Goal: Task Accomplishment & Management: Use online tool/utility

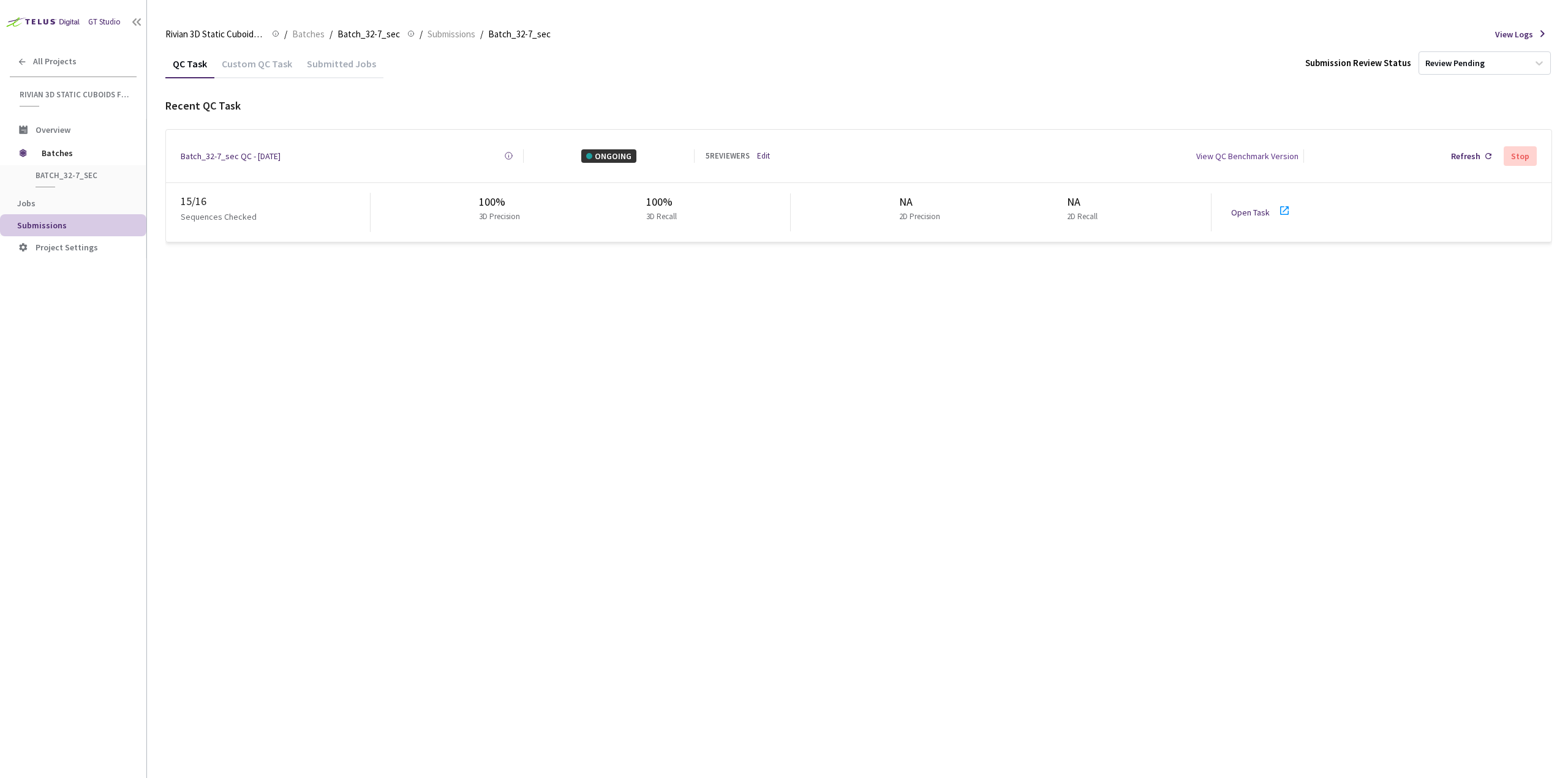
click at [766, 153] on link "Edit" at bounding box center [763, 156] width 13 height 12
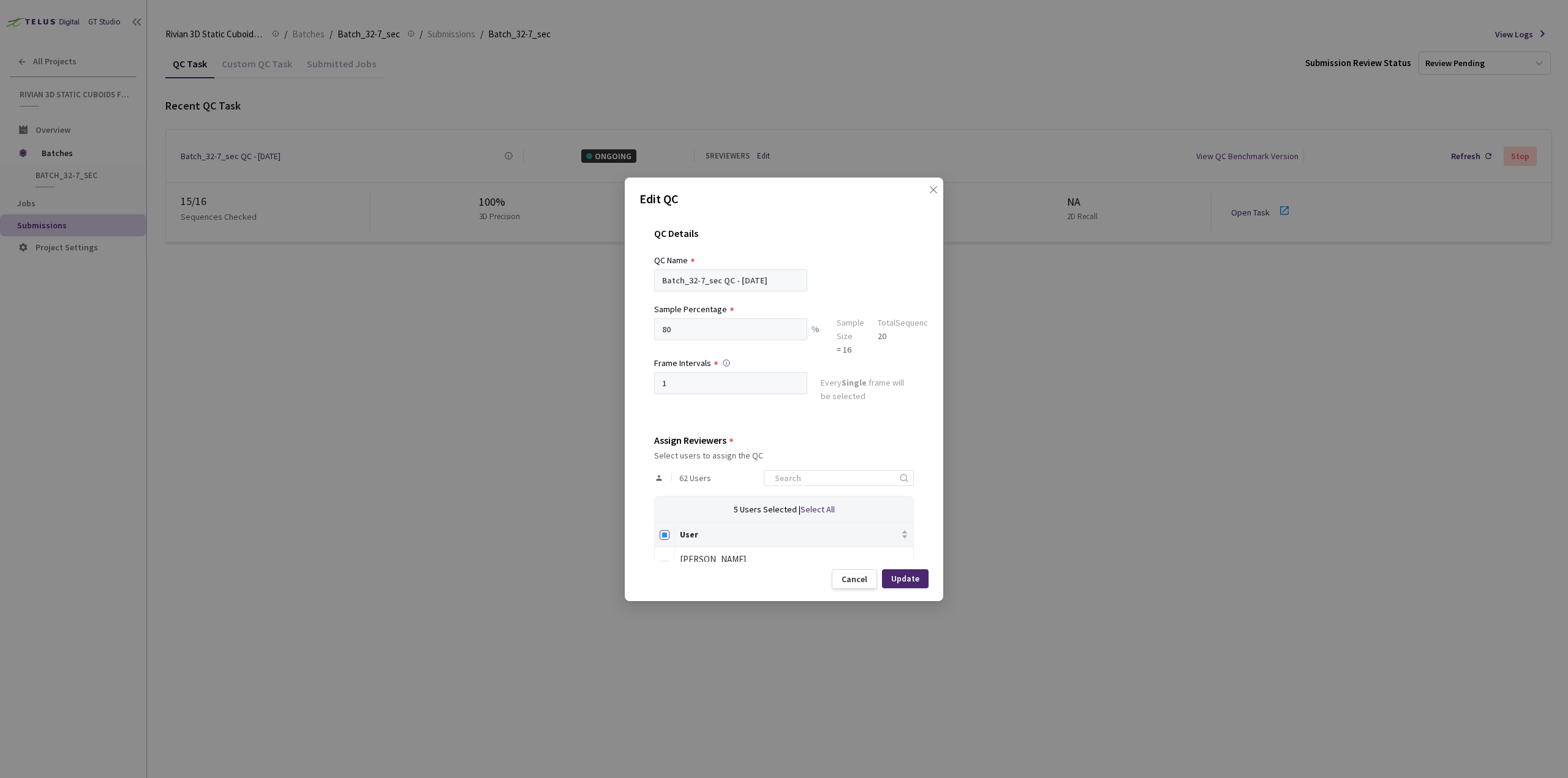
click at [662, 534] on input "Select all" at bounding box center [665, 536] width 10 height 10
checkbox input "true"
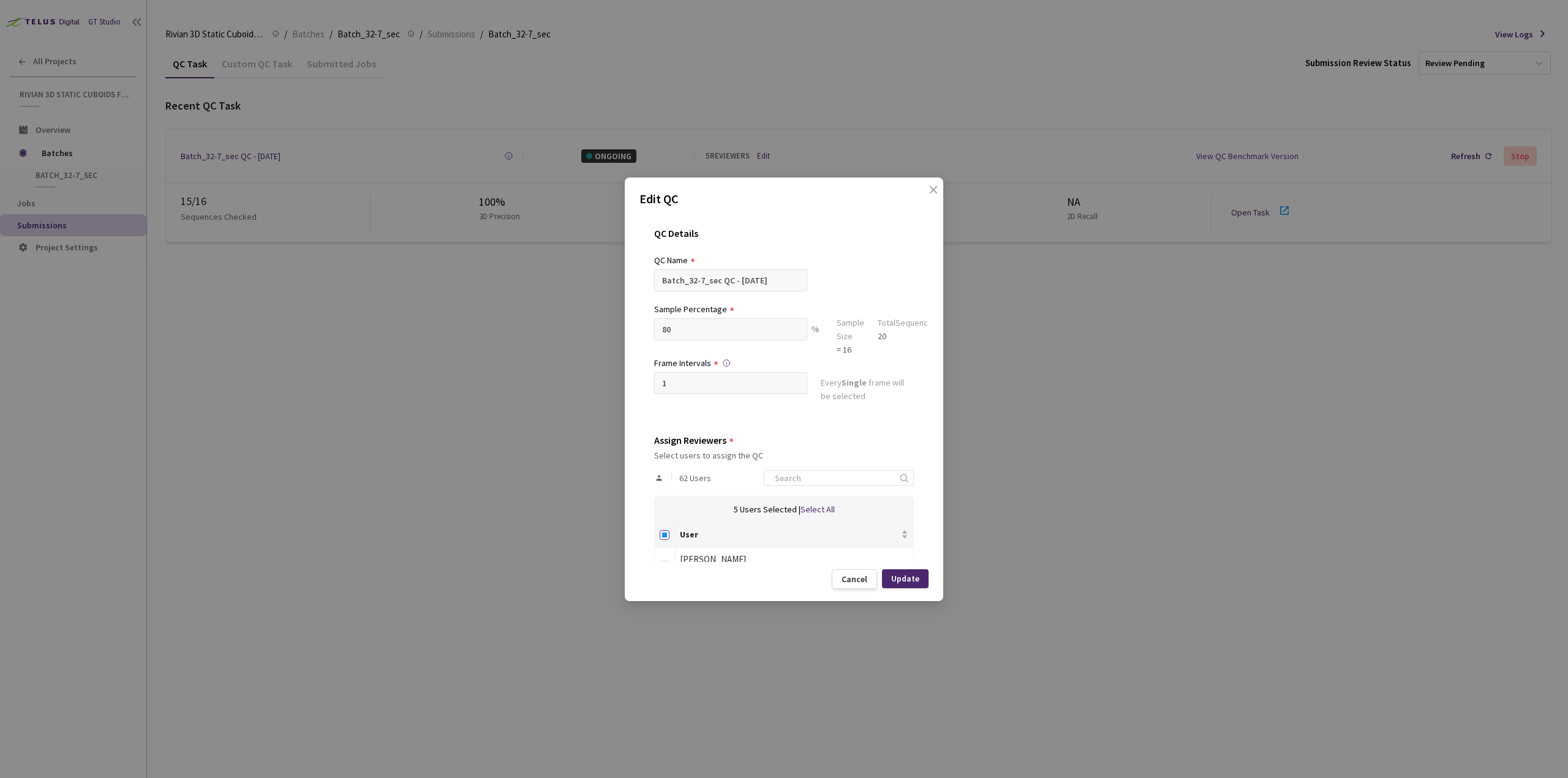
checkbox input "true"
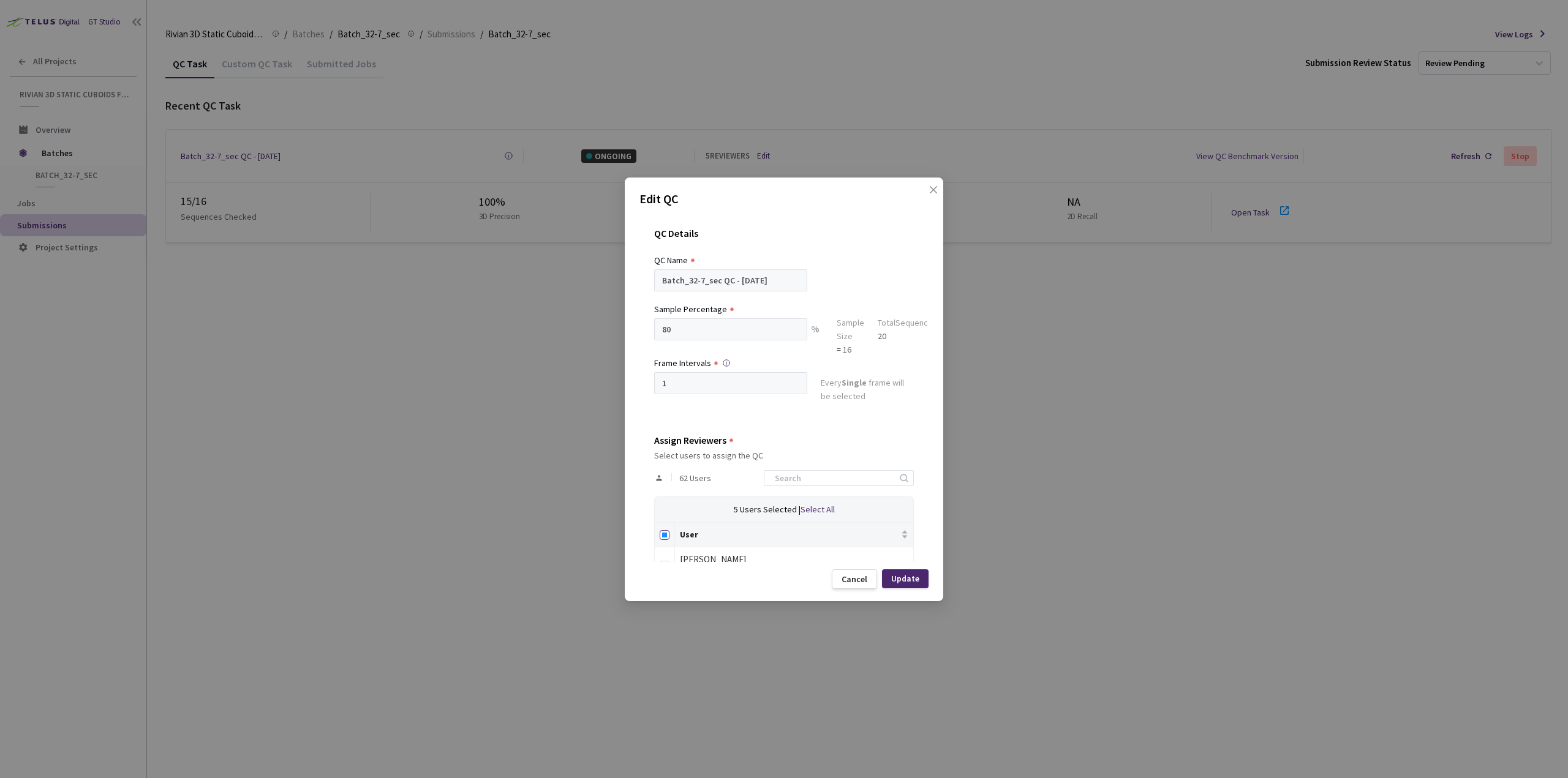
checkbox input "true"
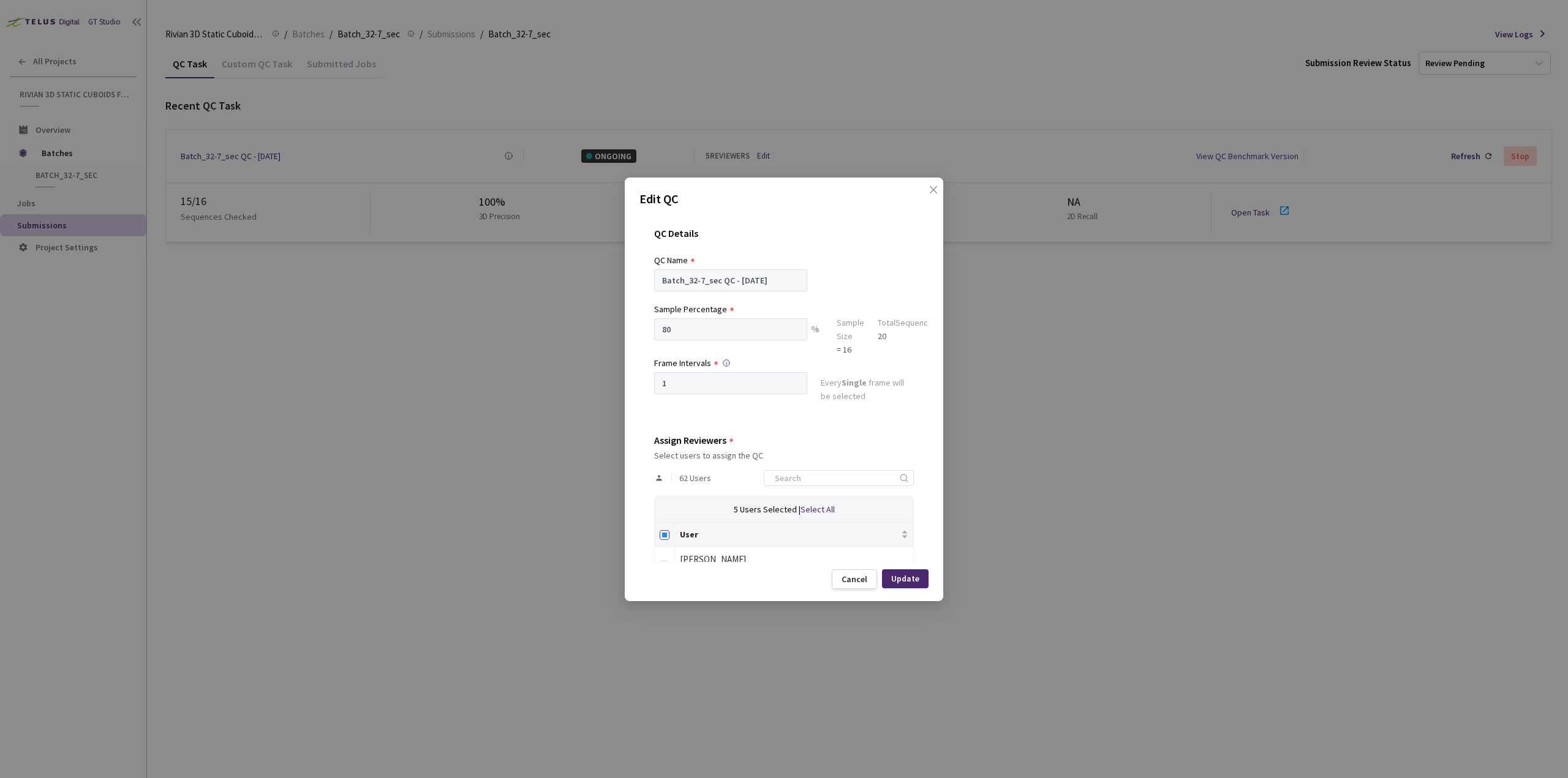
checkbox input "true"
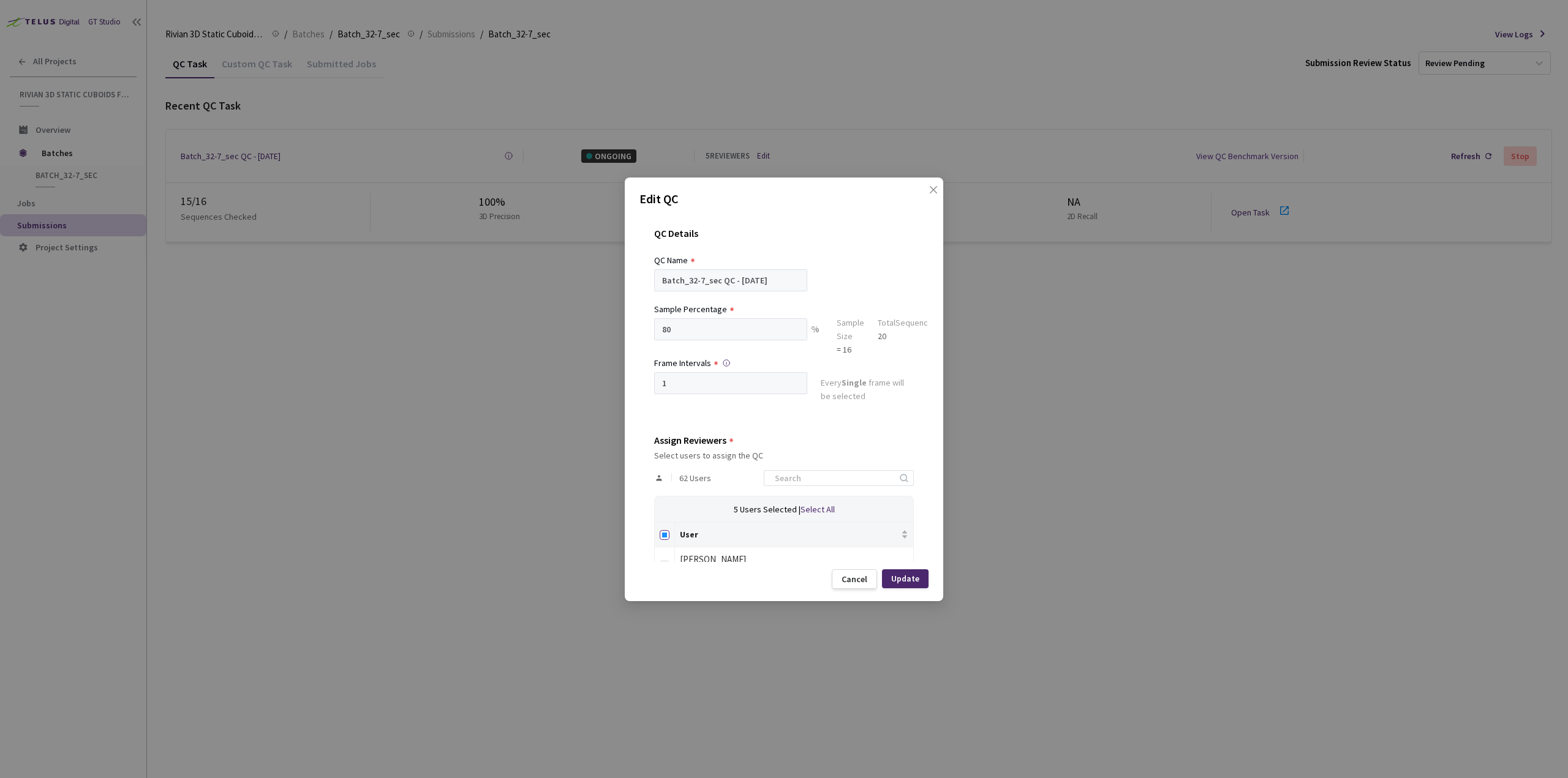
checkbox input "true"
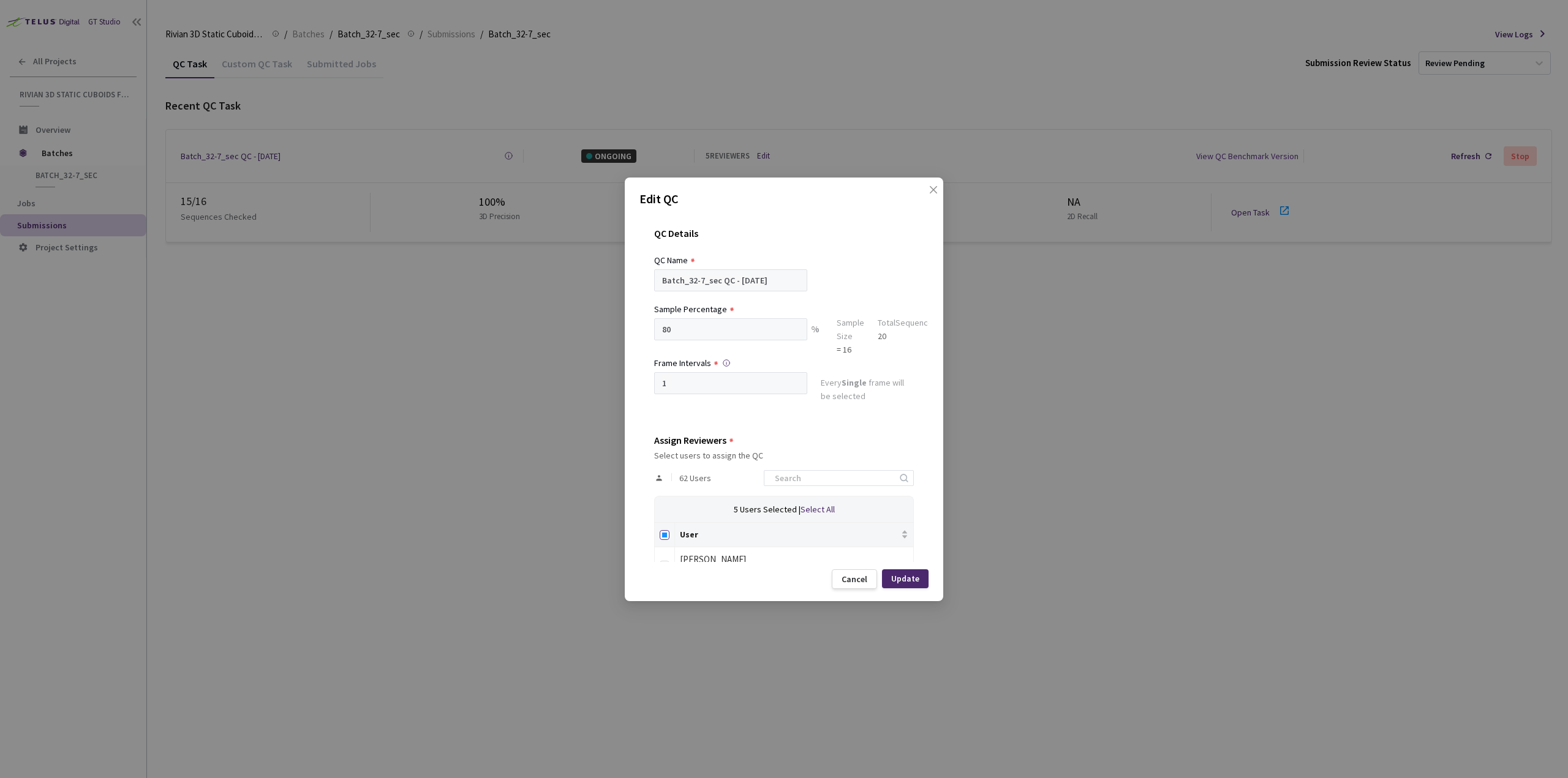
checkbox input "true"
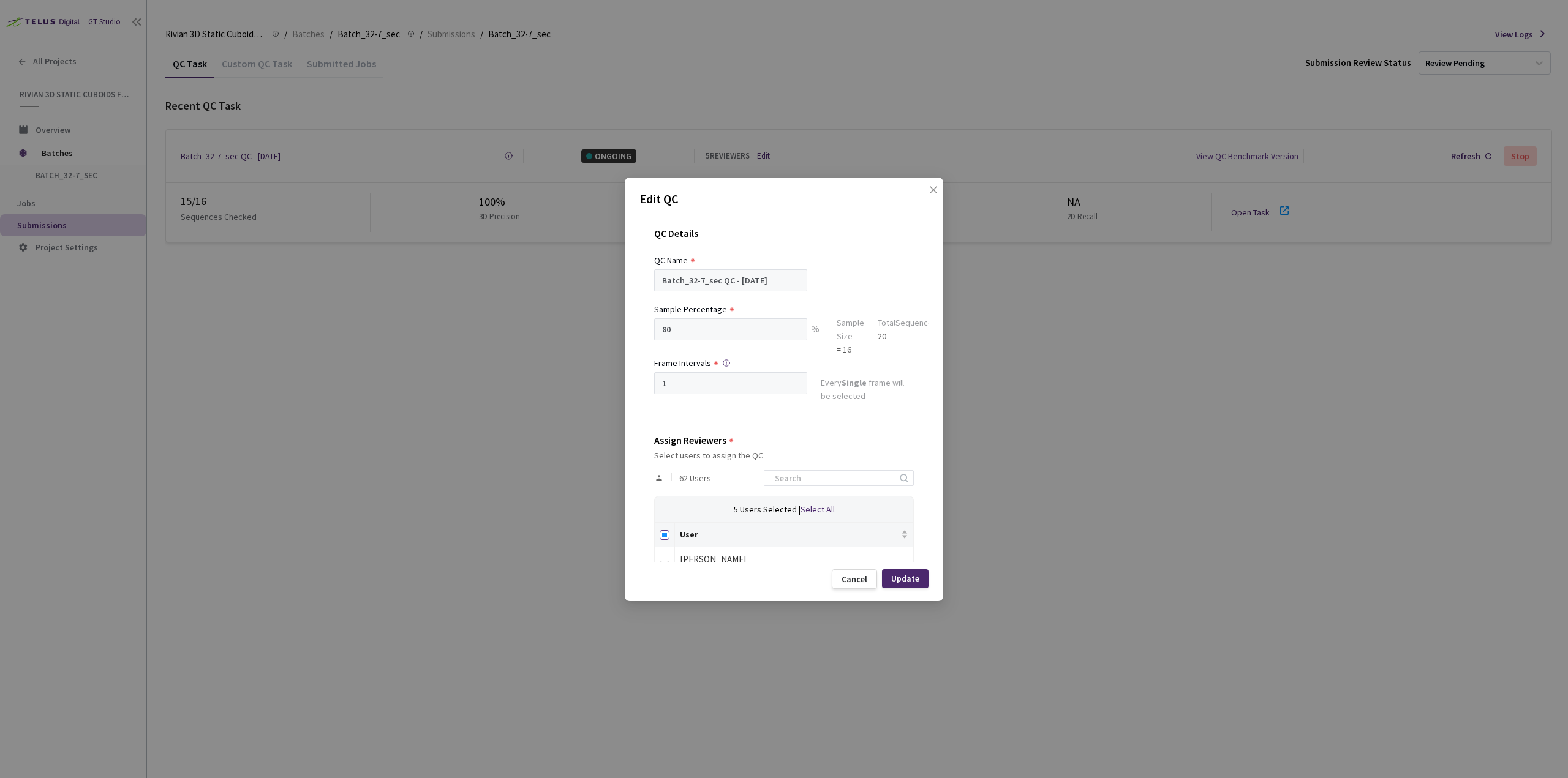
checkbox input "true"
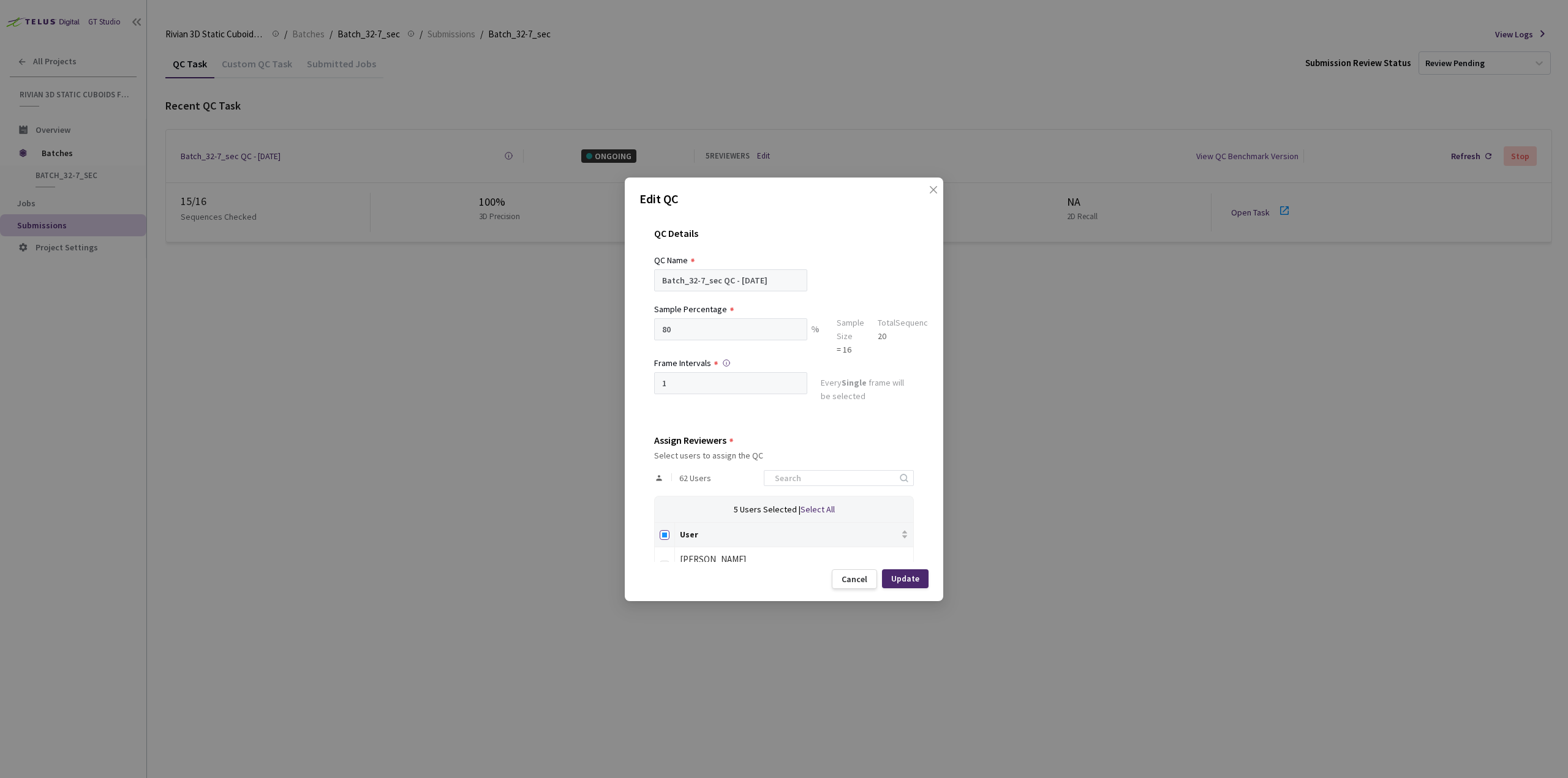
checkbox input "true"
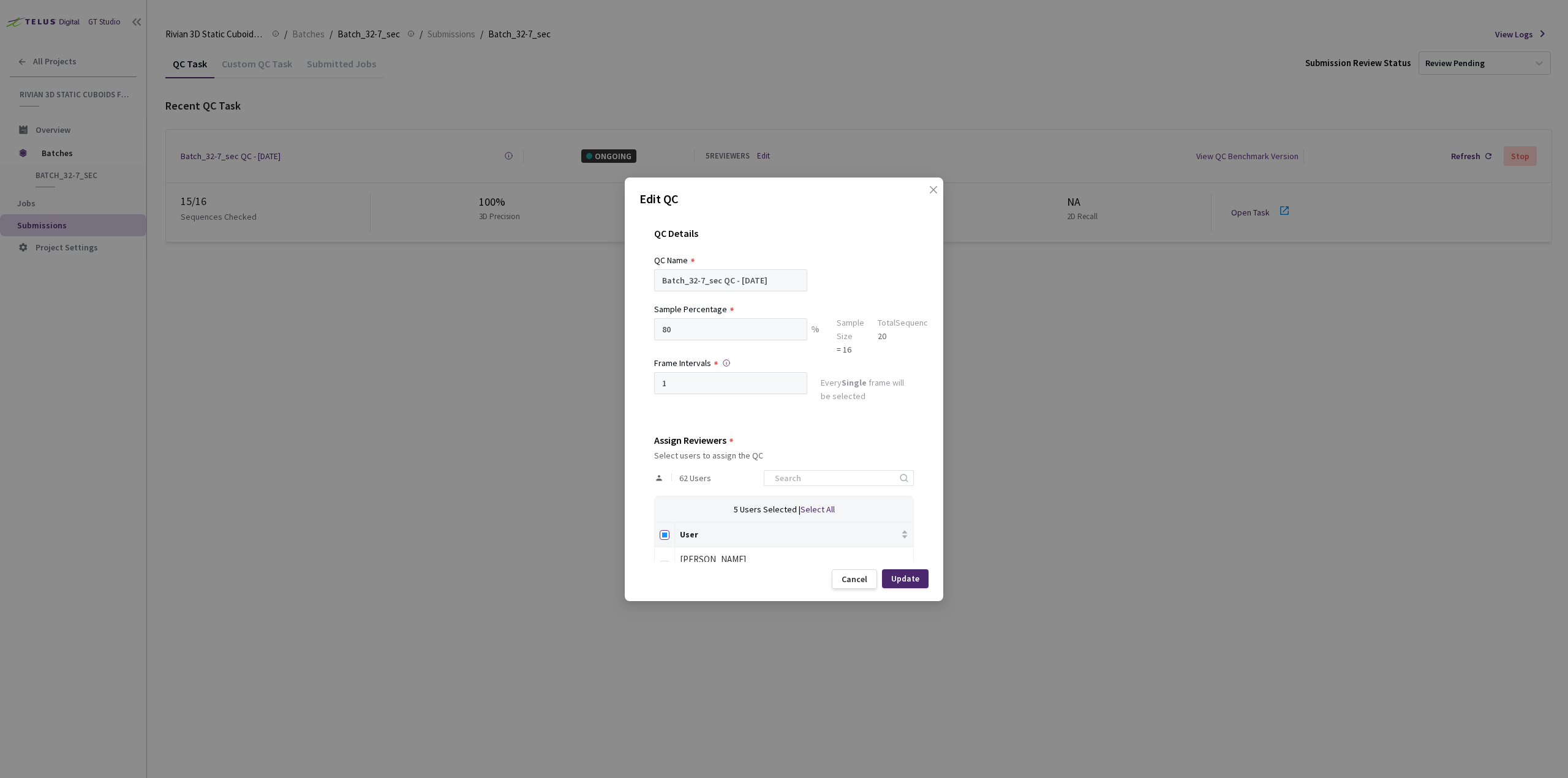
checkbox input "true"
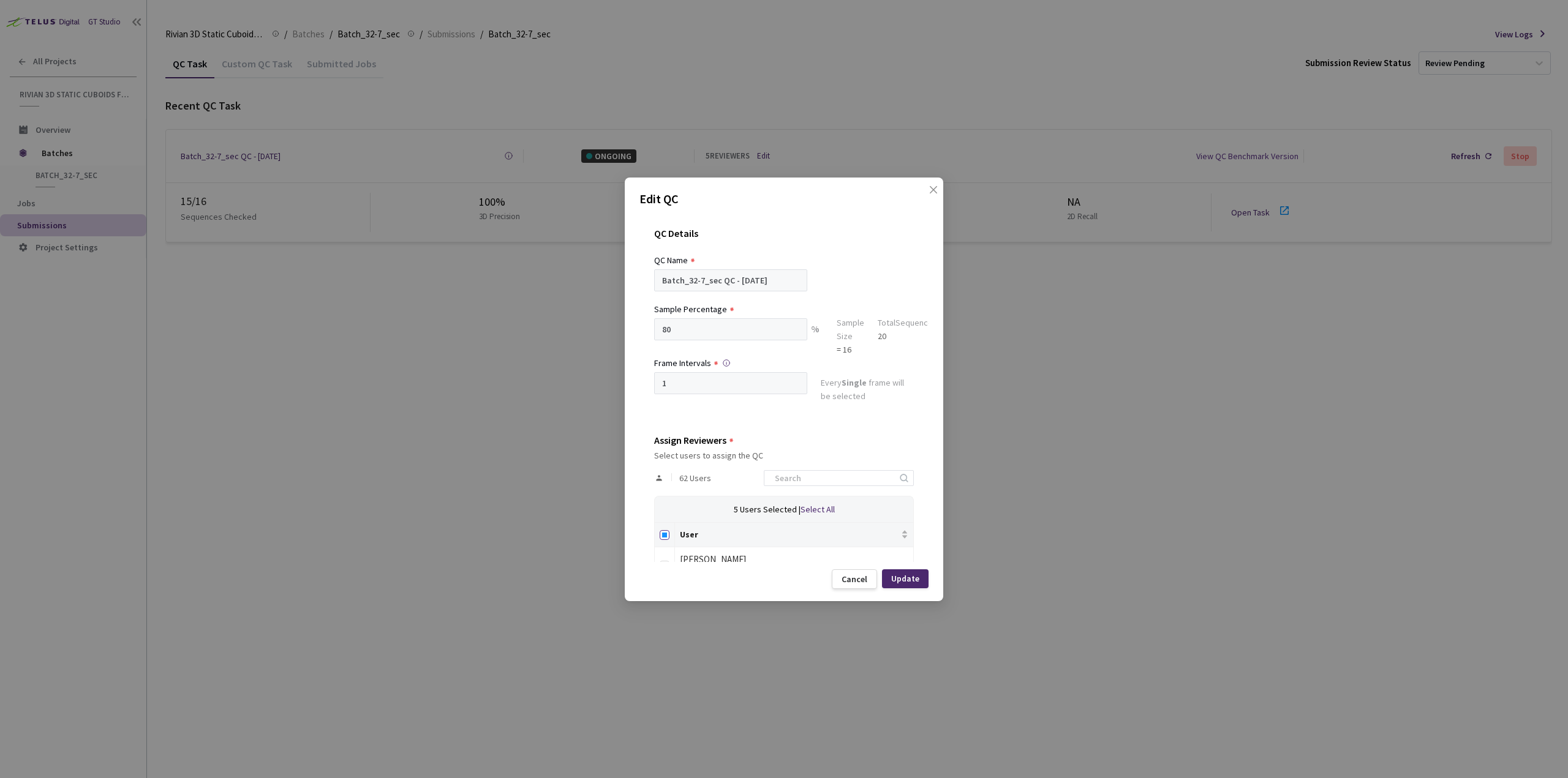
checkbox input "true"
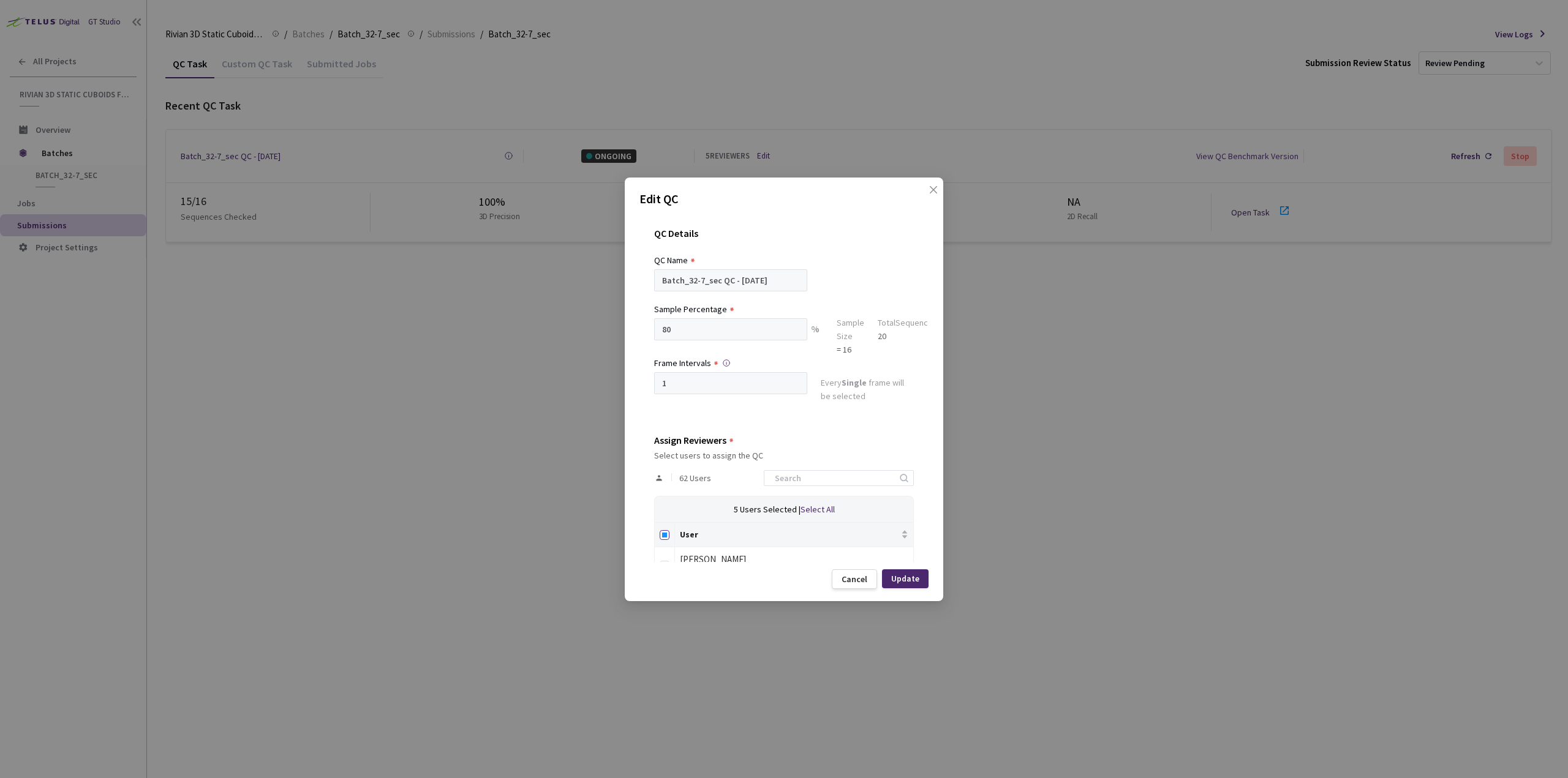
checkbox input "true"
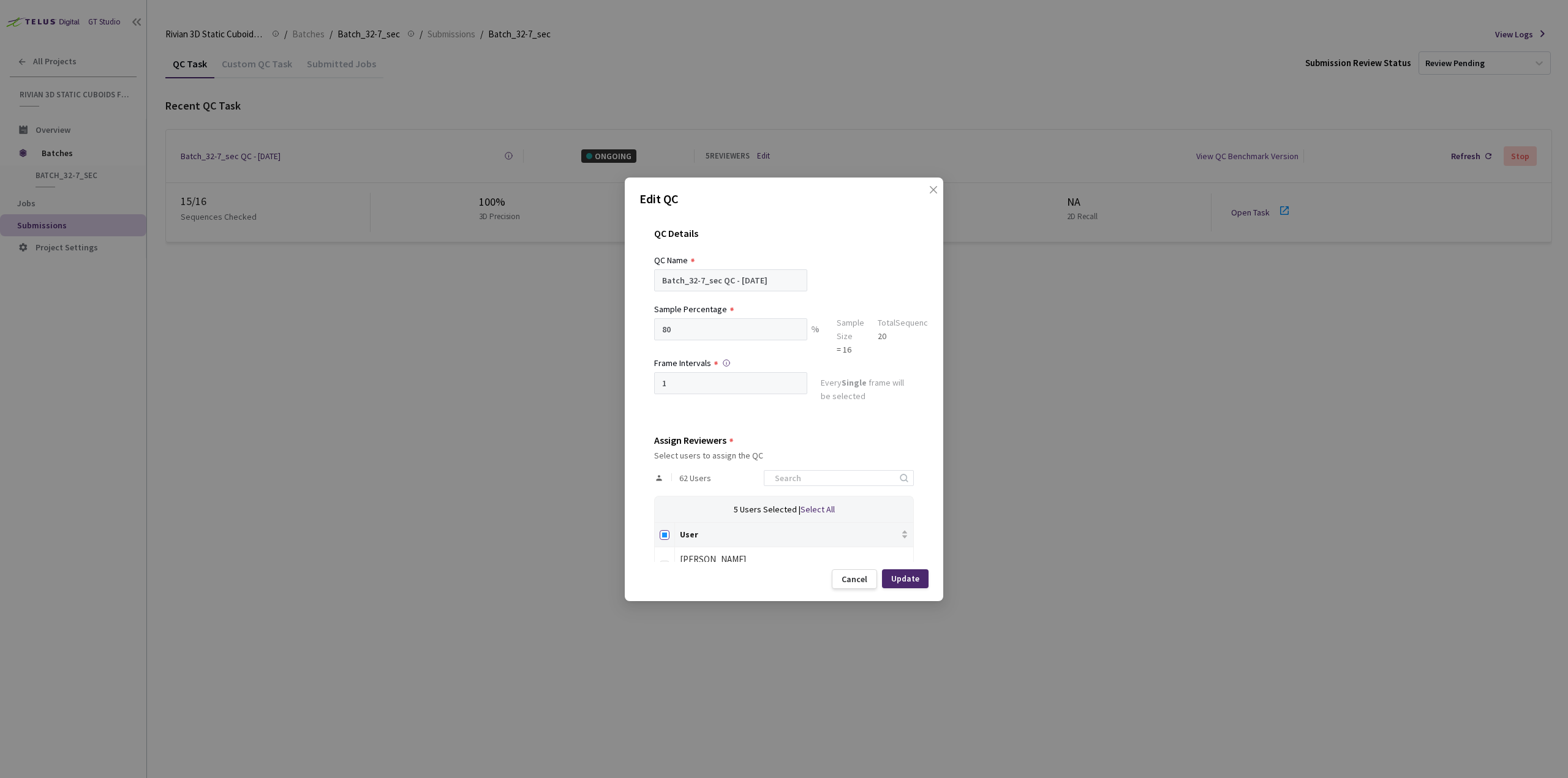
checkbox input "true"
click at [663, 534] on input "Select all" at bounding box center [665, 536] width 10 height 10
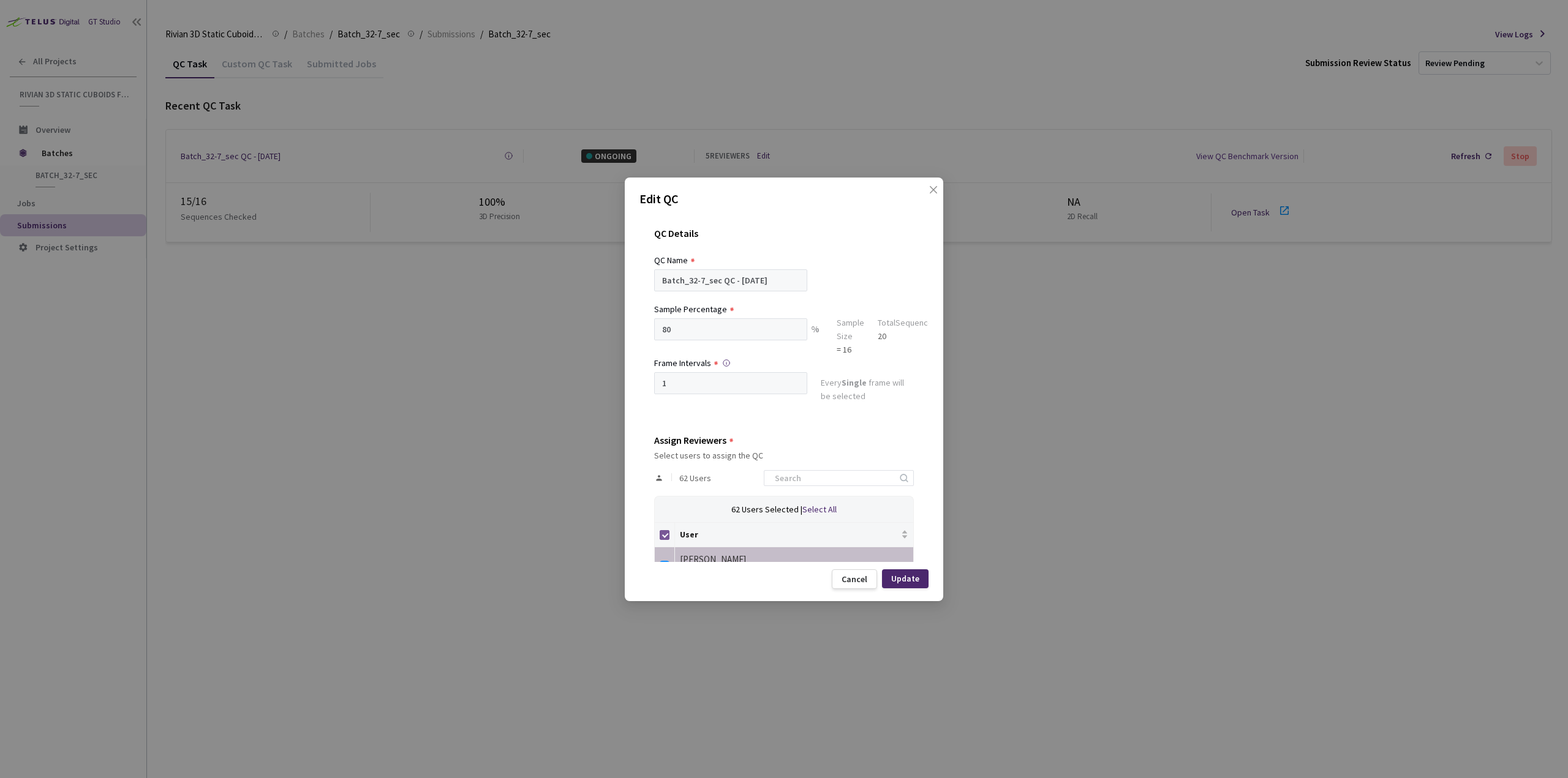
checkbox input "false"
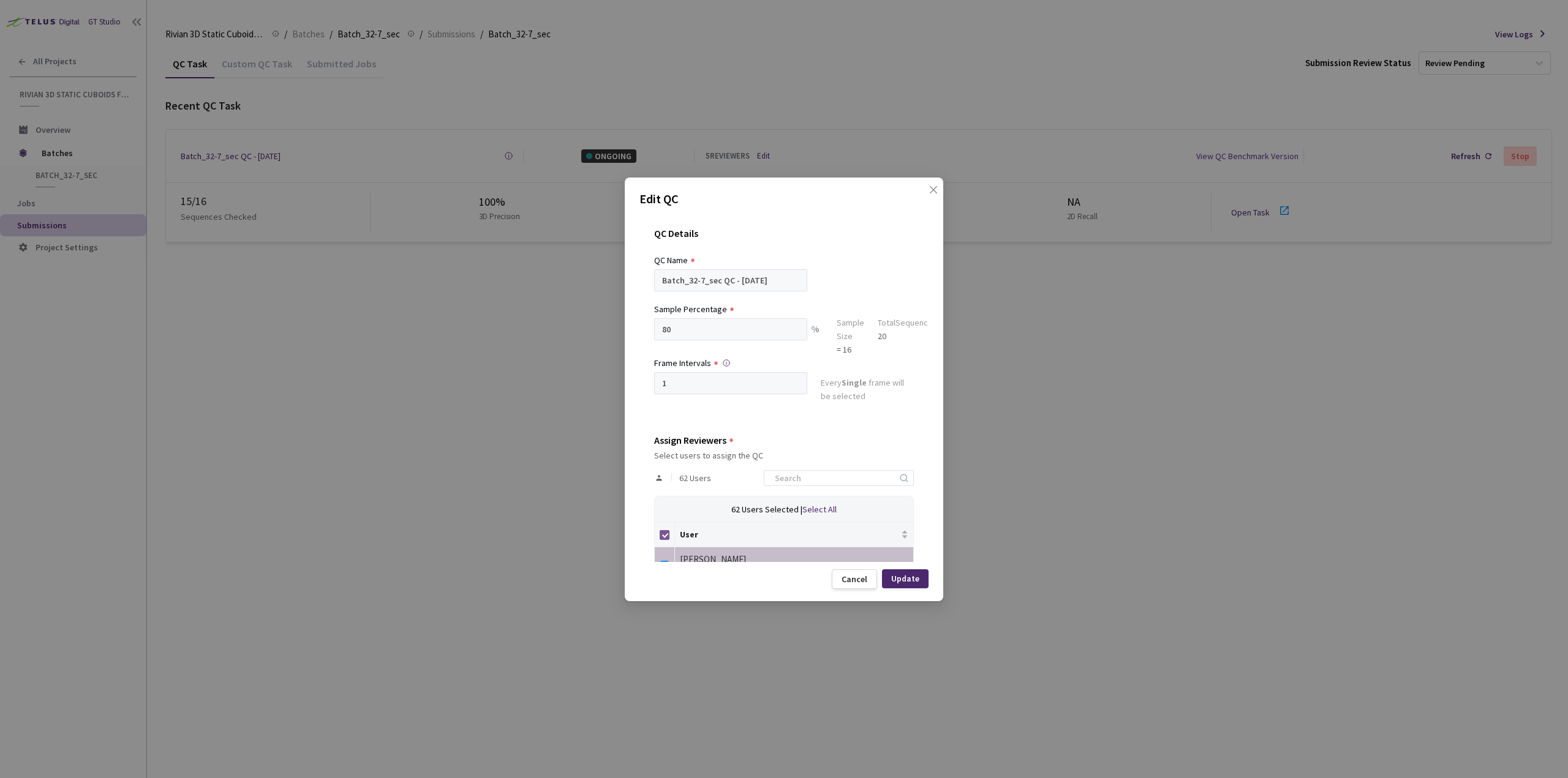
checkbox input "false"
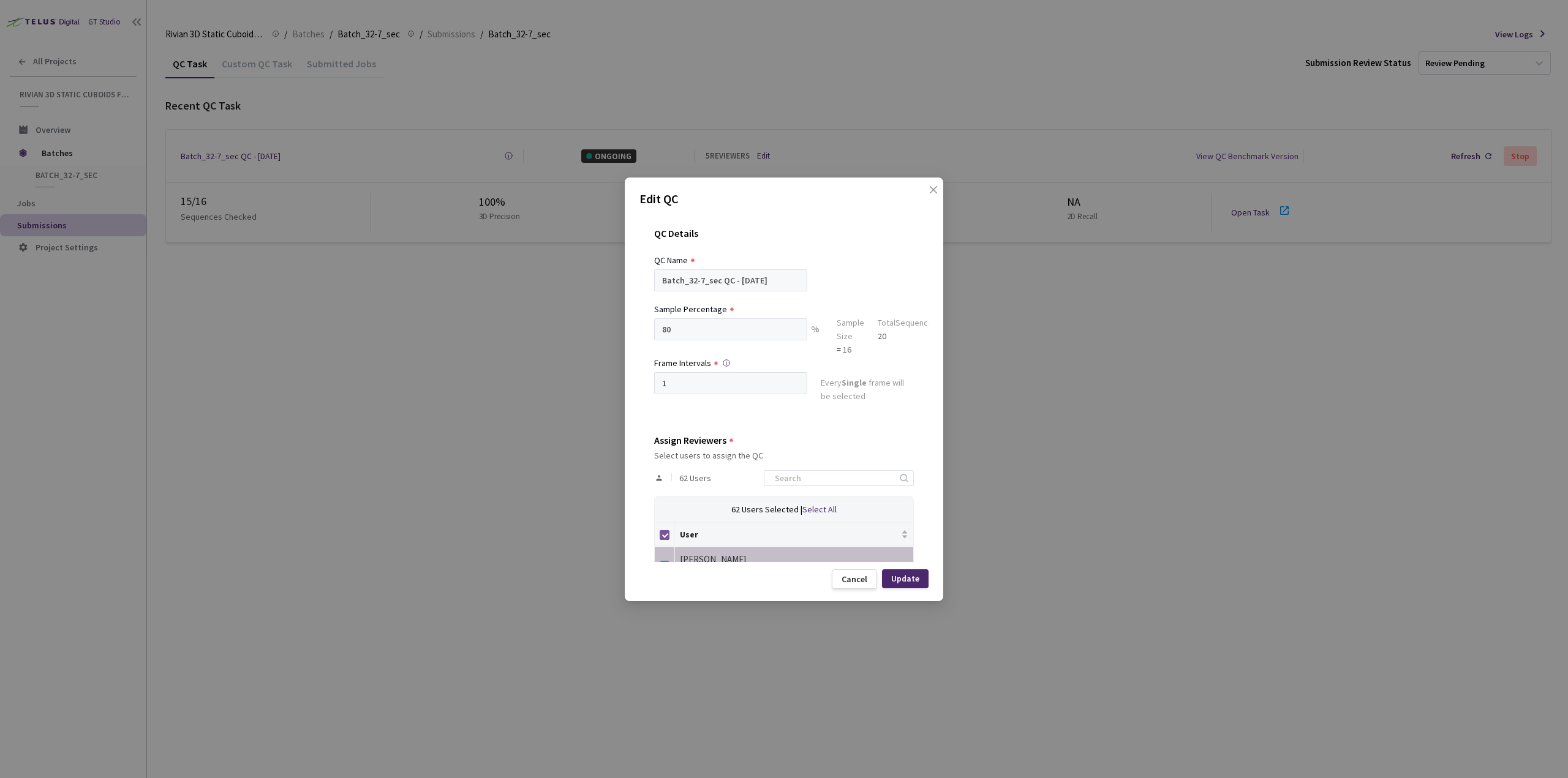
checkbox input "false"
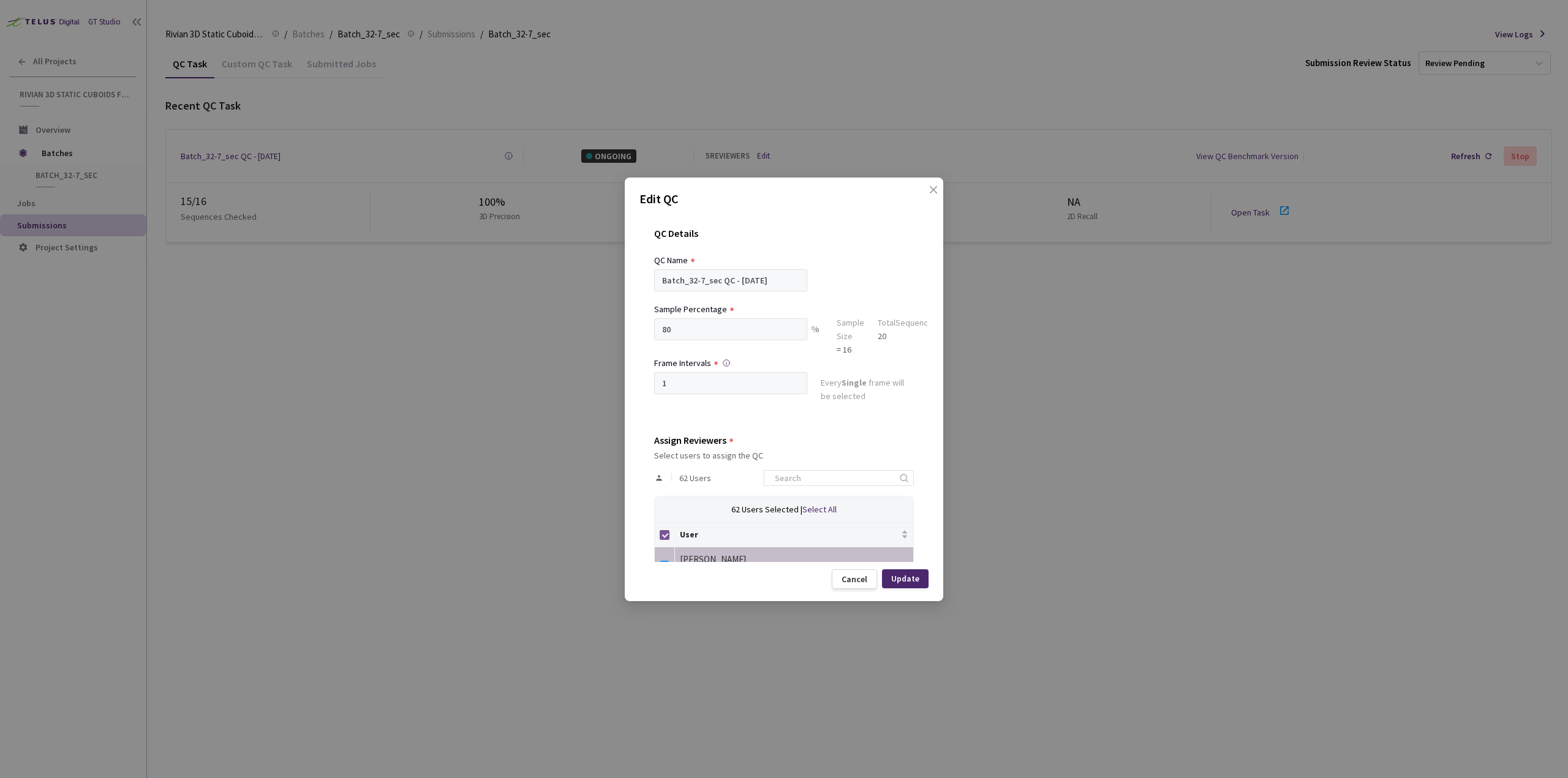
checkbox input "false"
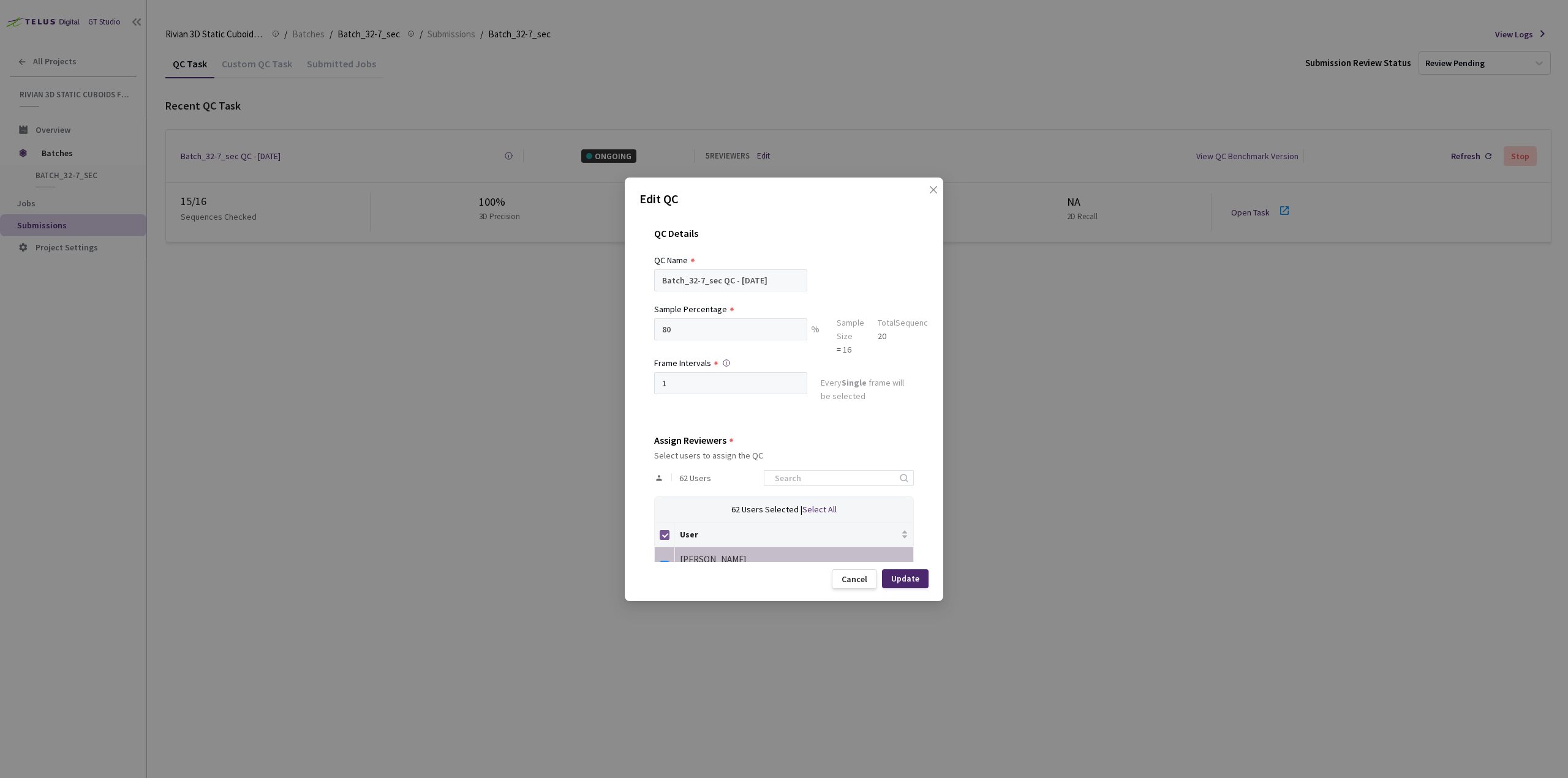
checkbox input "false"
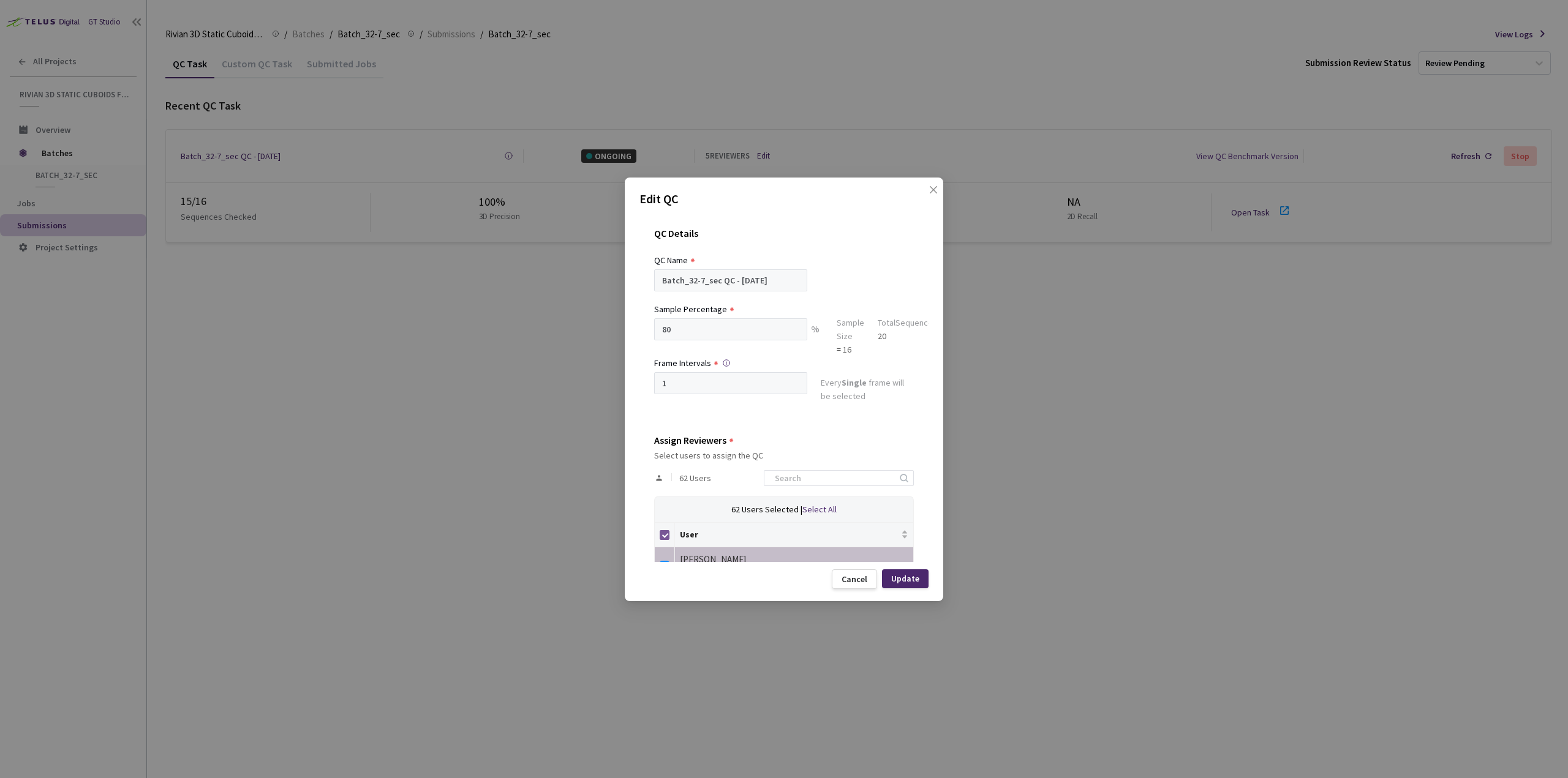
checkbox input "false"
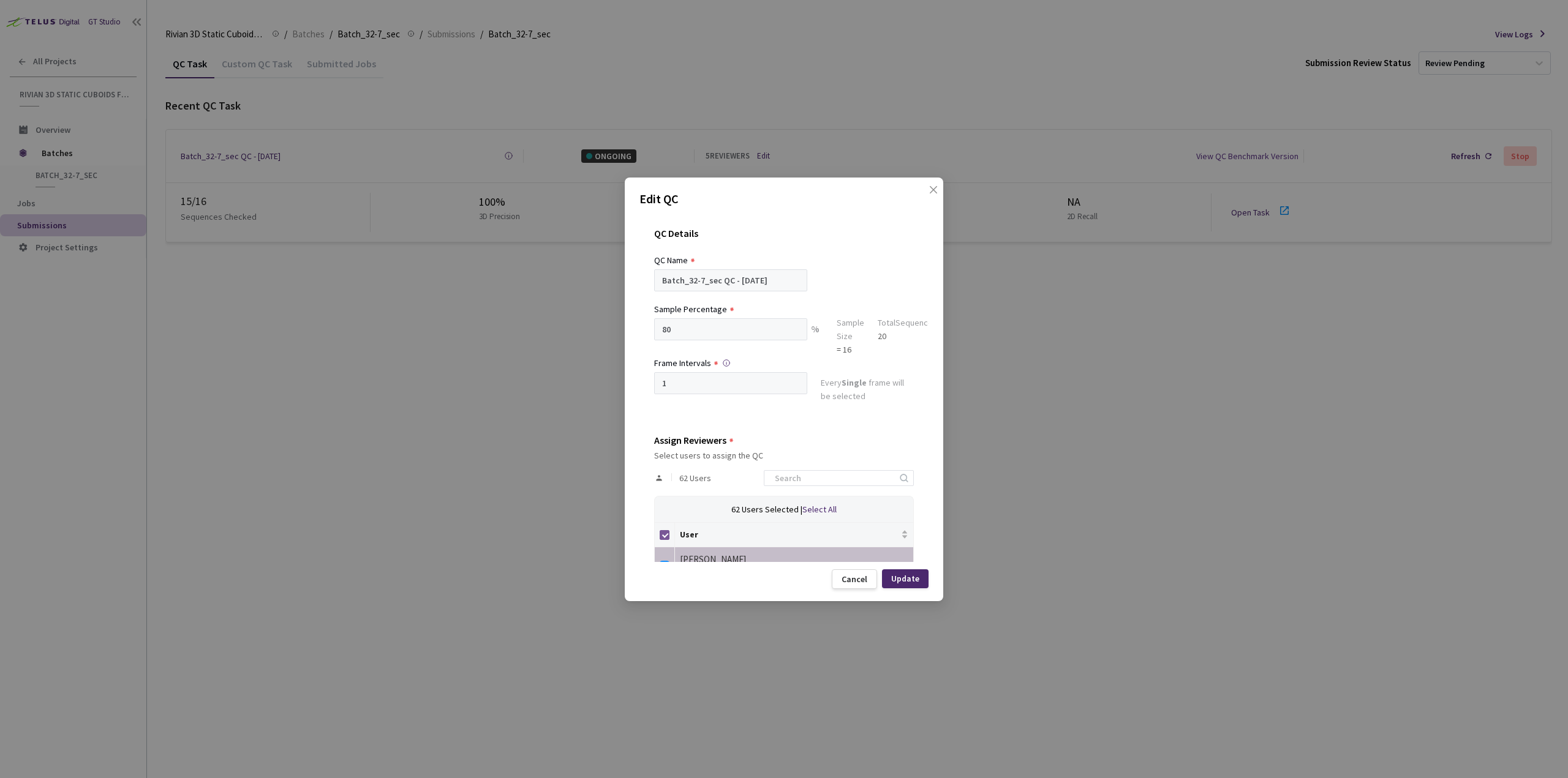
checkbox input "false"
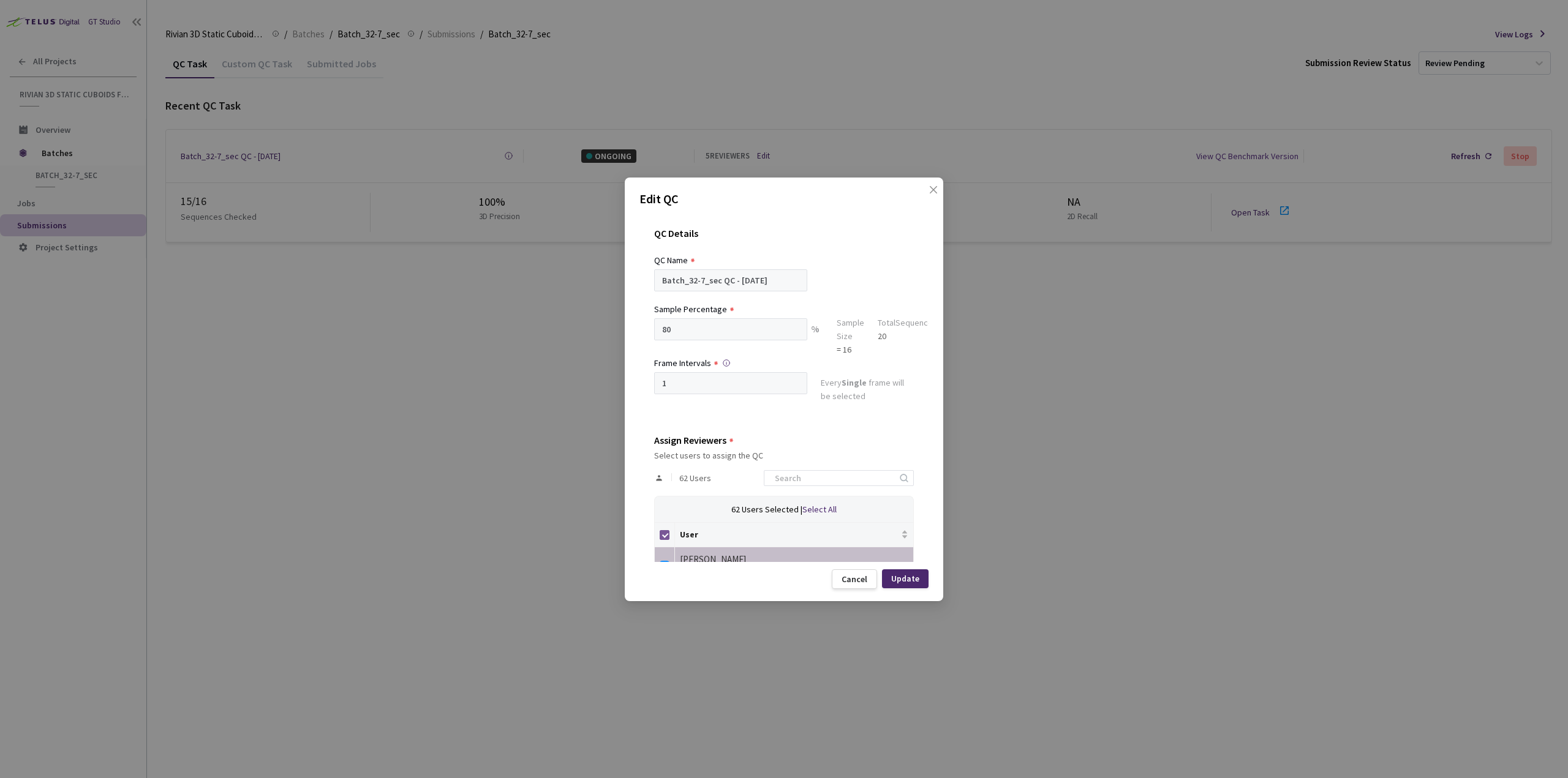
checkbox input "false"
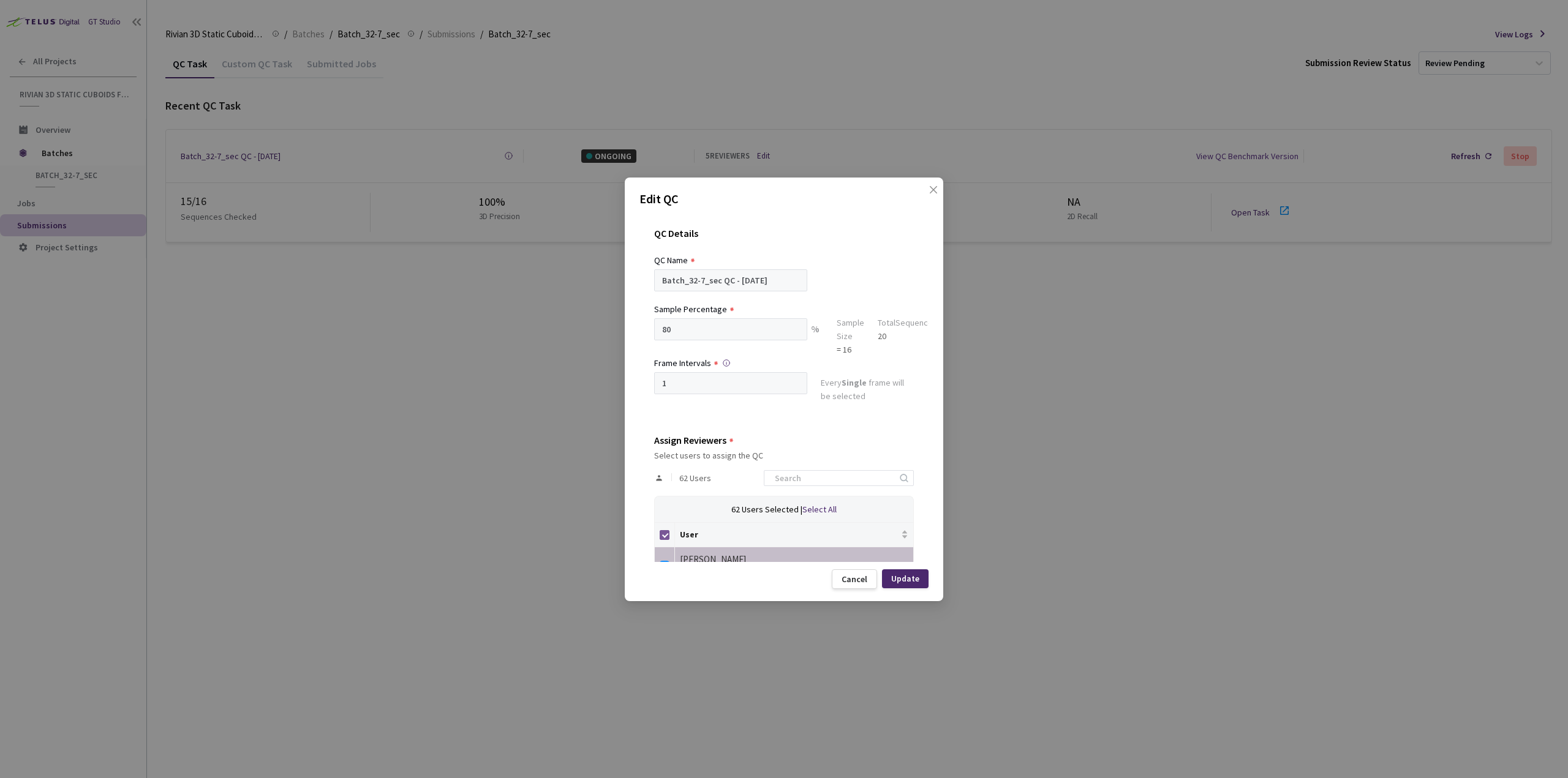
checkbox input "false"
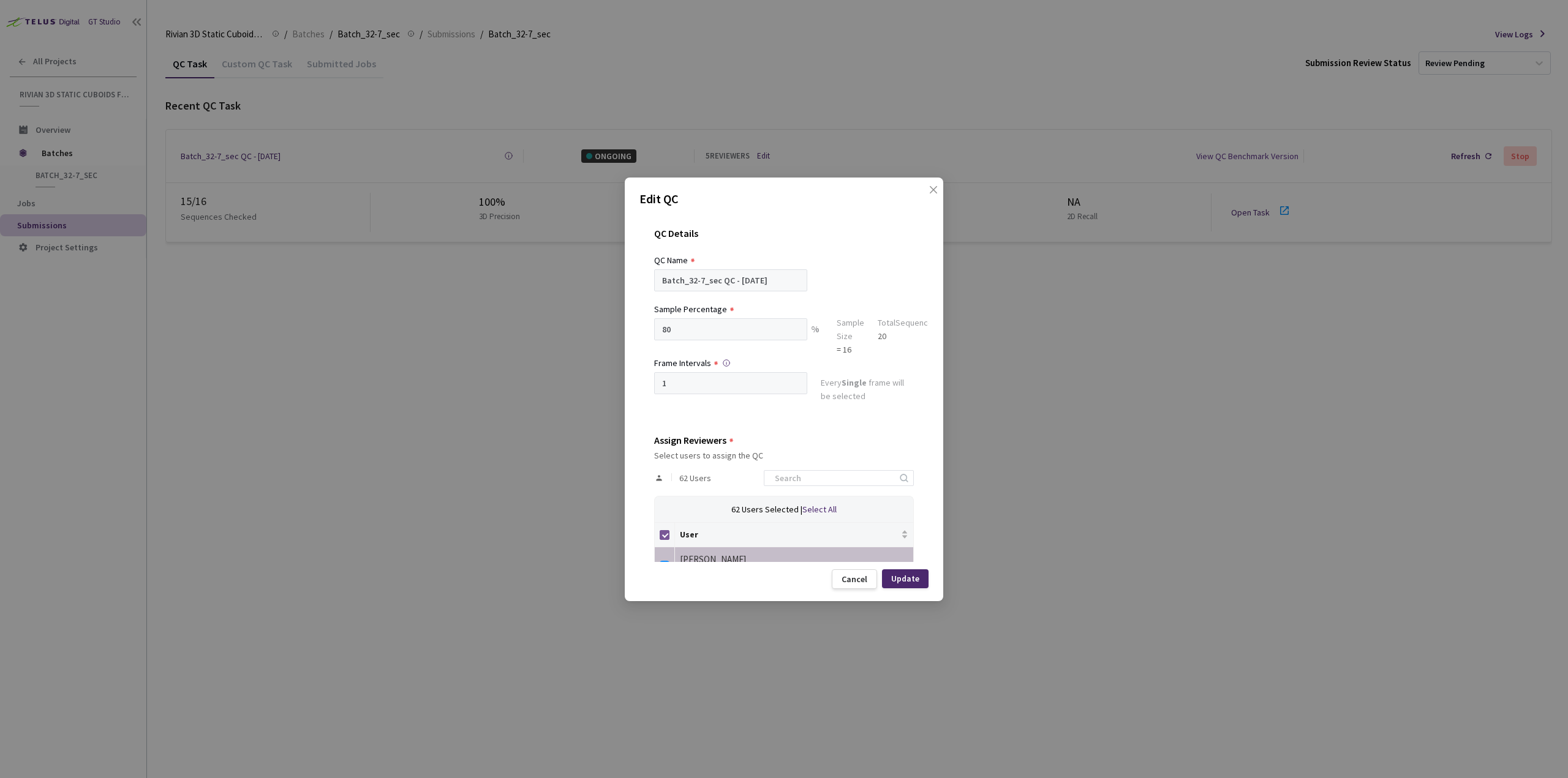
checkbox input "false"
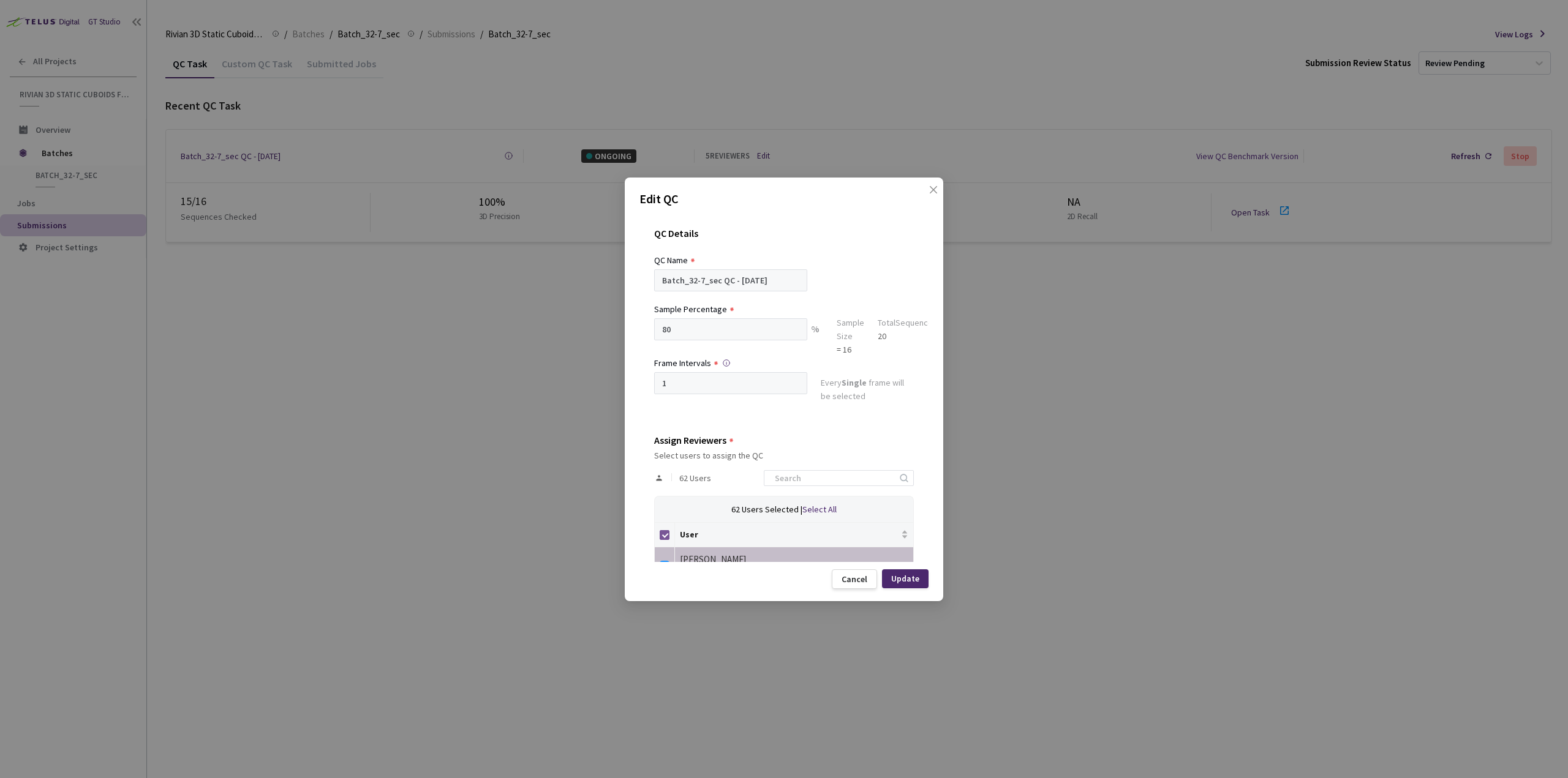
checkbox input "false"
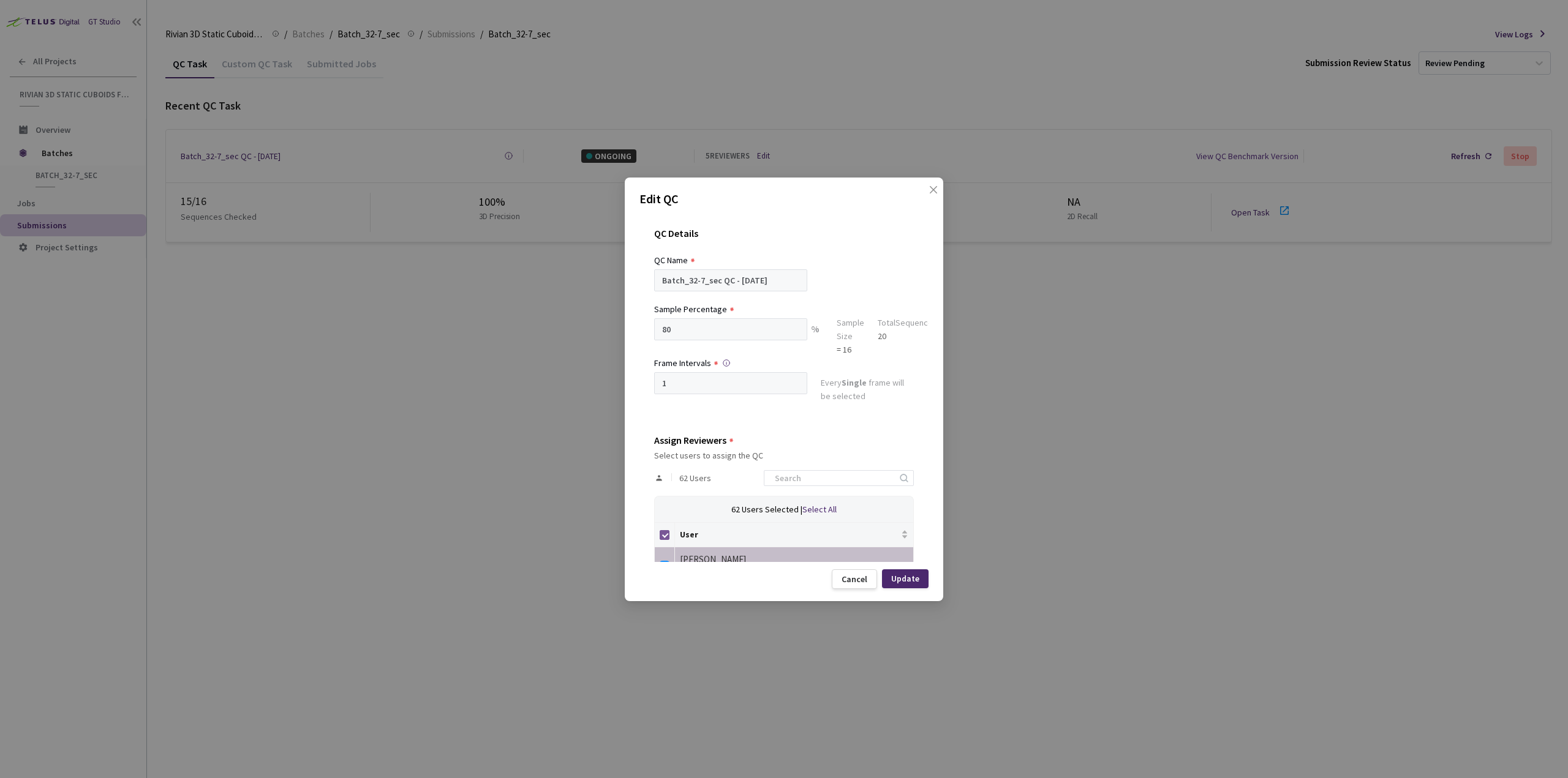
checkbox input "false"
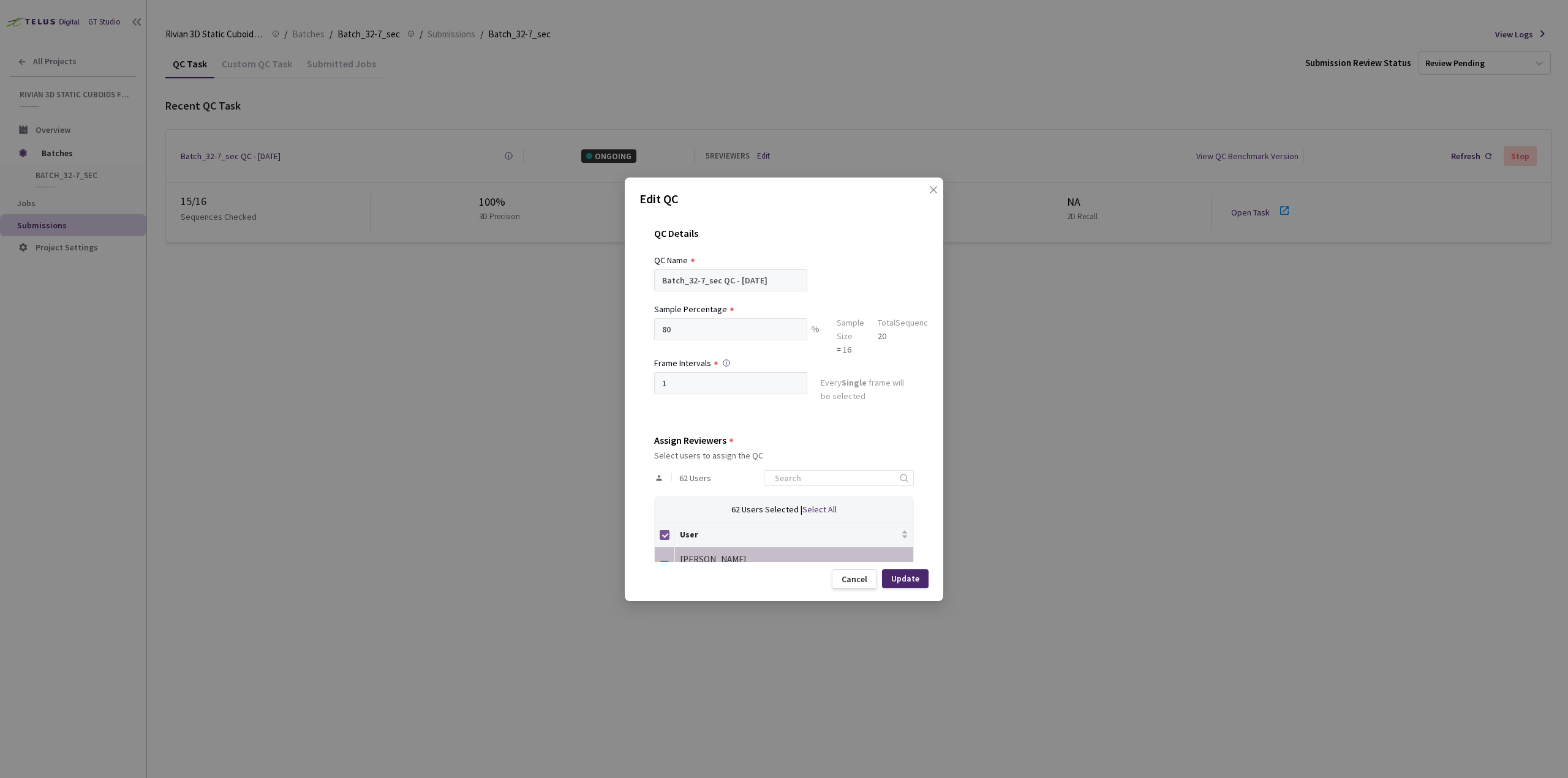
checkbox input "false"
click at [795, 476] on input at bounding box center [833, 477] width 130 height 15
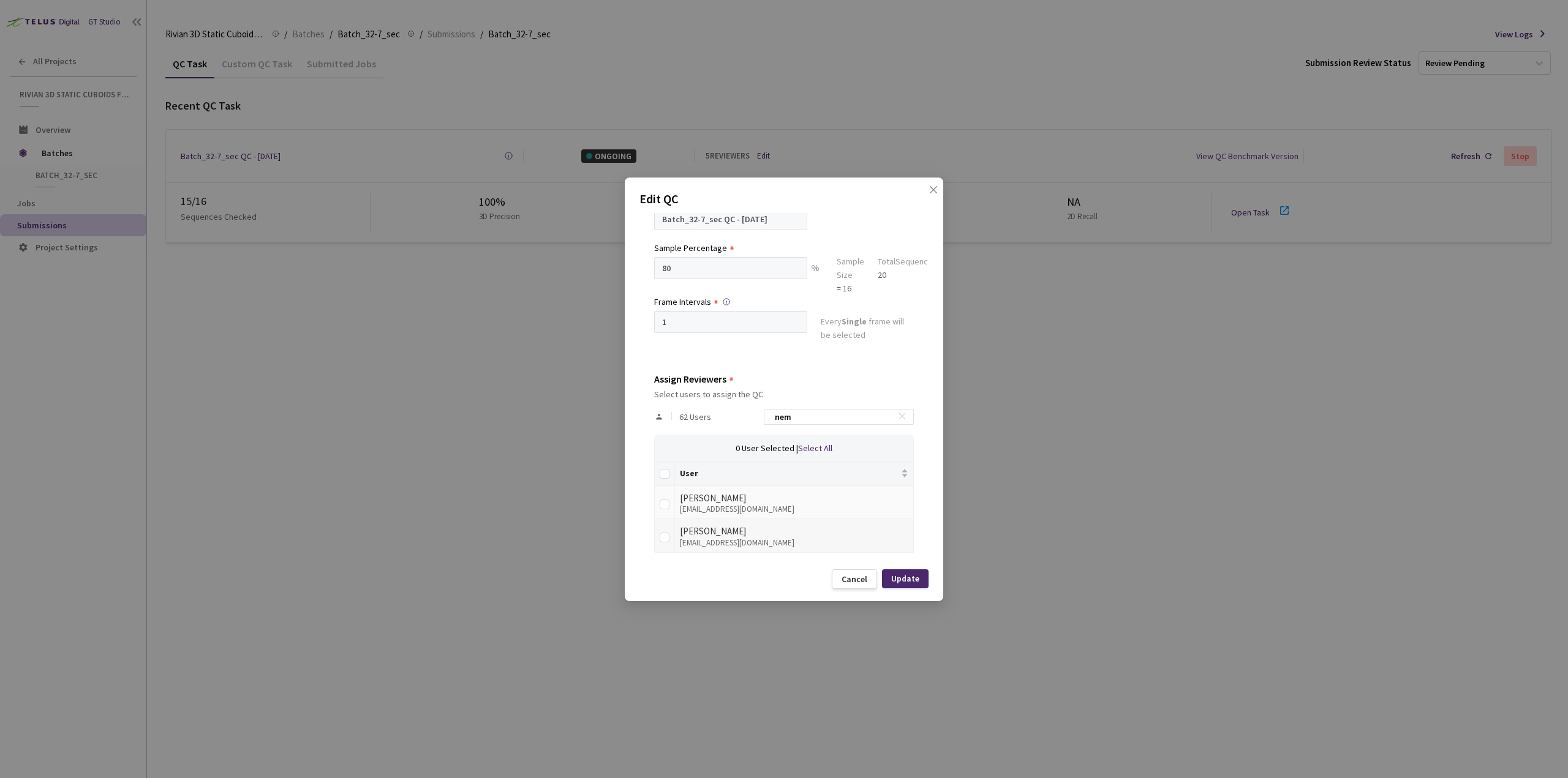
scroll to position [66, 0]
type input "nem"
click at [658, 534] on td at bounding box center [665, 531] width 20 height 33
click at [666, 532] on input "checkbox" at bounding box center [665, 534] width 10 height 10
checkbox input "true"
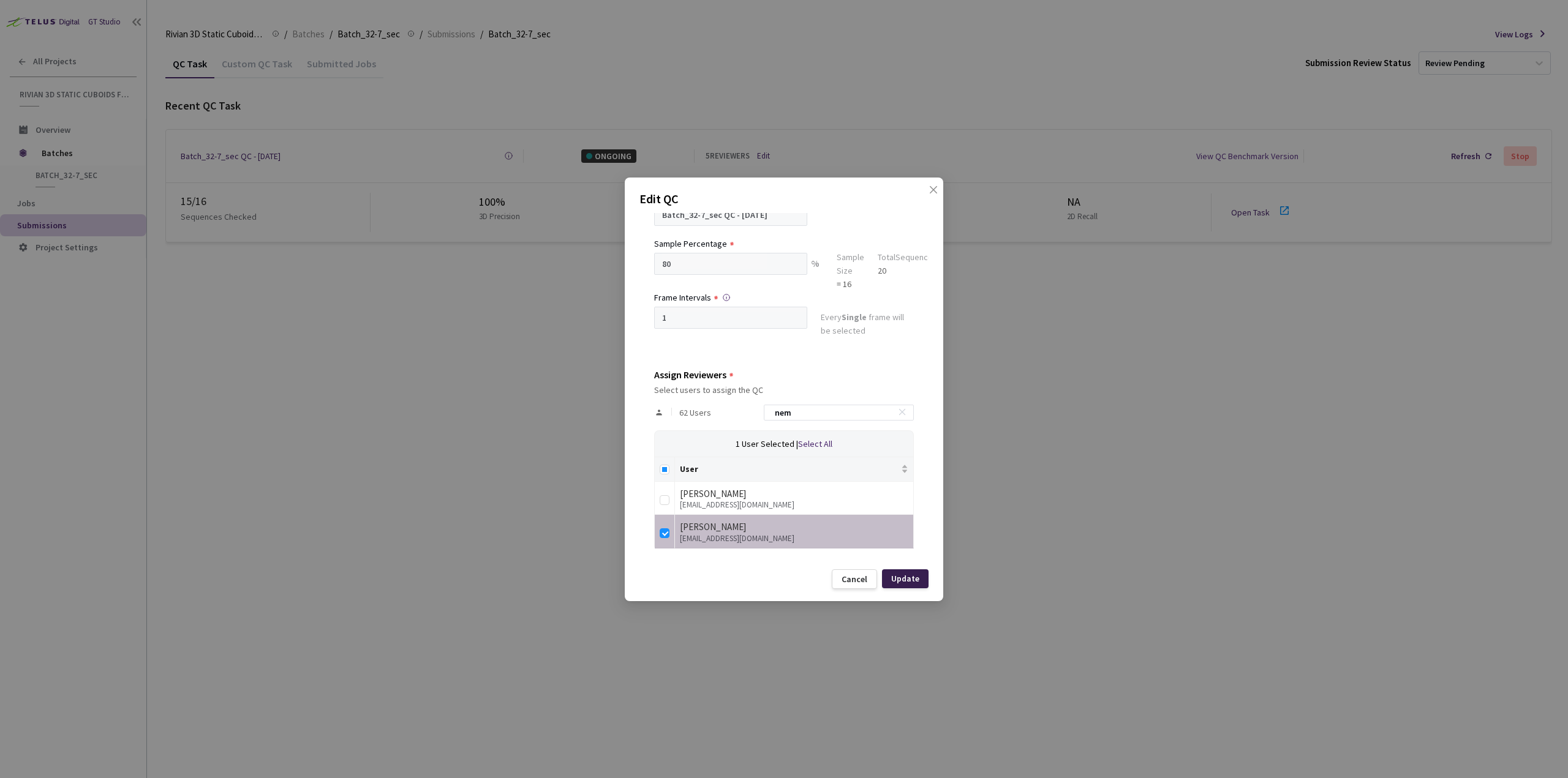
click at [902, 585] on div "Update" at bounding box center [905, 579] width 47 height 19
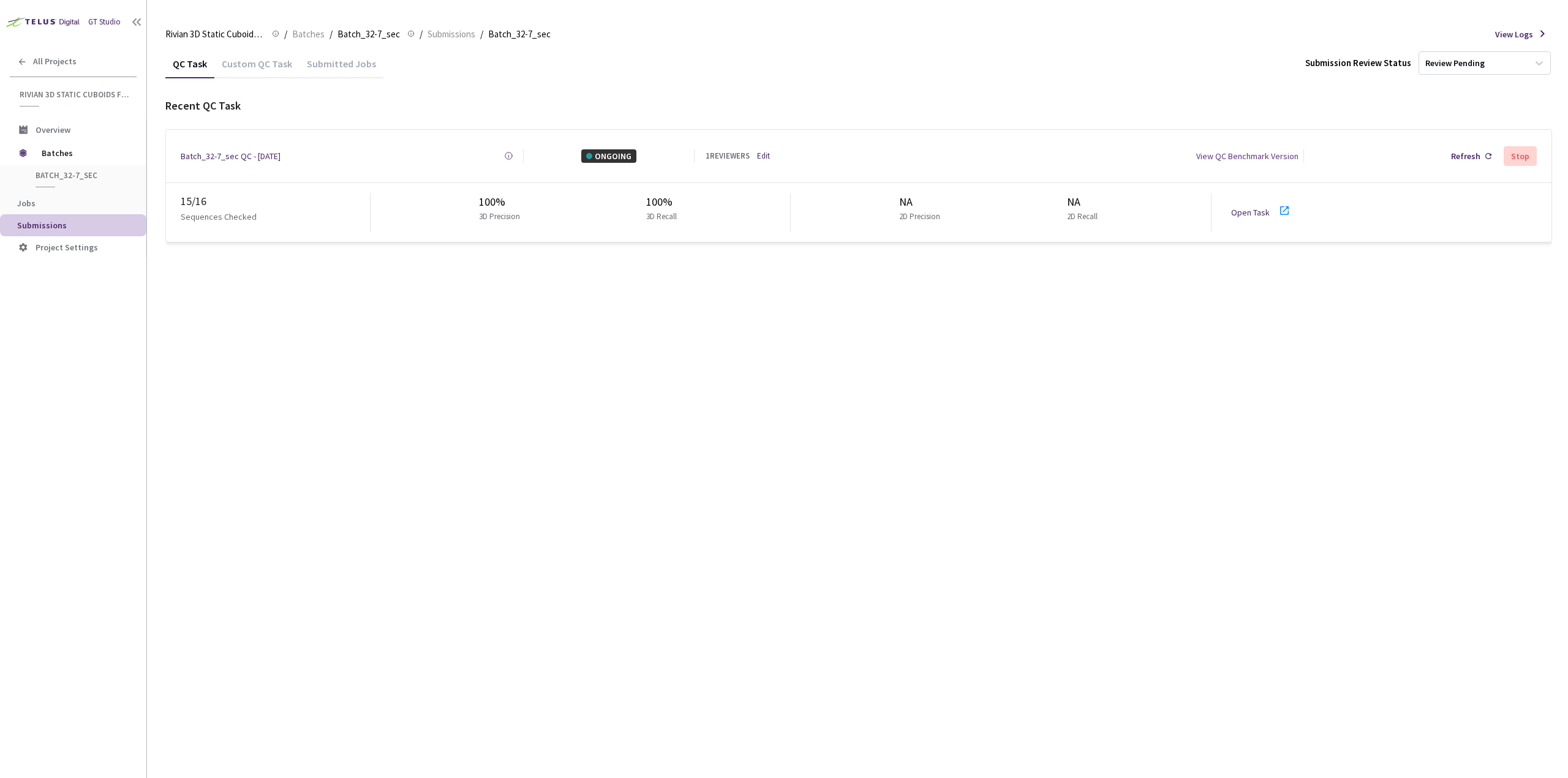
click at [1259, 207] on link "Open Task" at bounding box center [1250, 212] width 39 height 11
